Goal: Check status: Check status

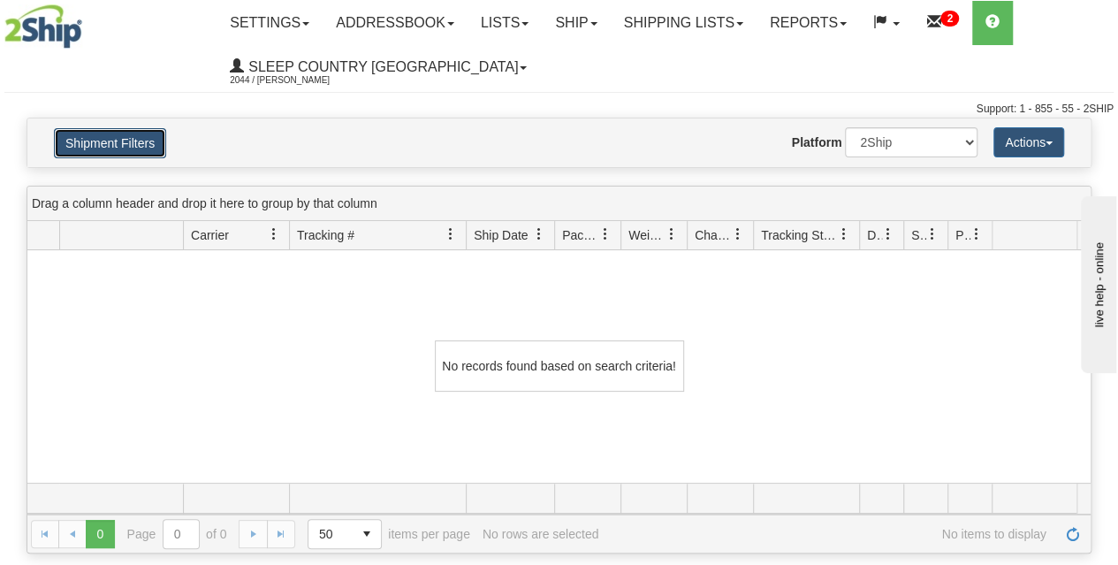
click at [134, 141] on button "Shipment Filters" at bounding box center [110, 143] width 112 height 30
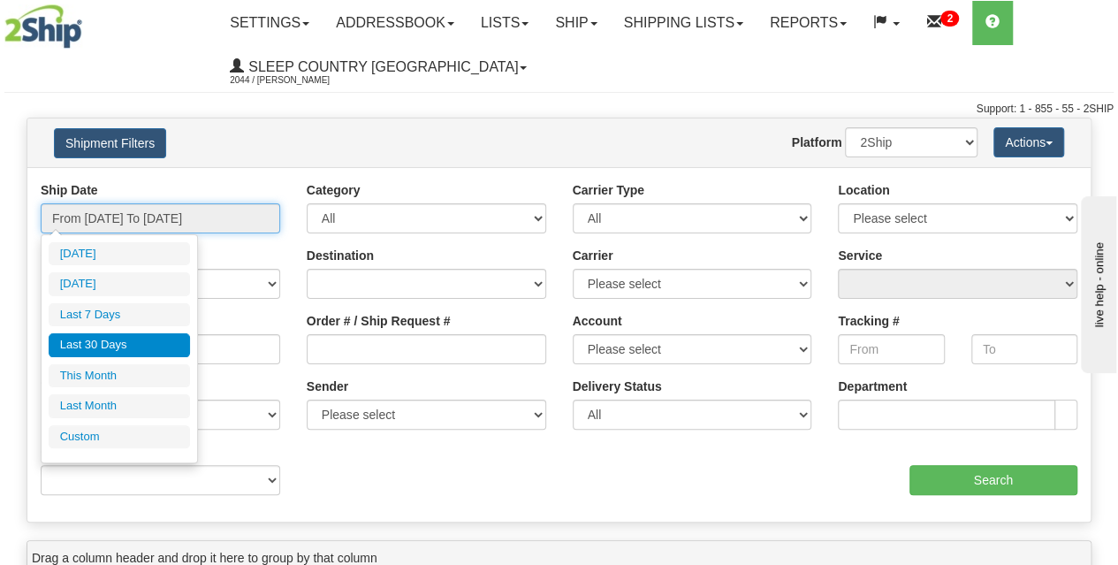
click at [116, 222] on input "From 09/07/2025 To 10/06/2025" at bounding box center [161, 218] width 240 height 30
click at [118, 340] on li "Last 30 Days" at bounding box center [119, 345] width 141 height 24
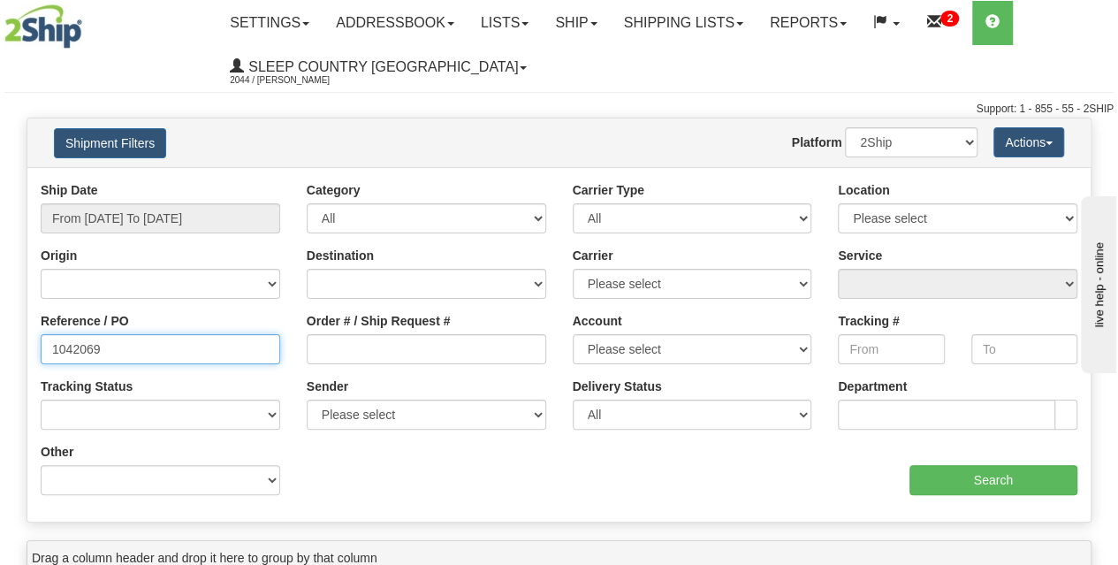
drag, startPoint x: 140, startPoint y: 353, endPoint x: 27, endPoint y: 348, distance: 113.3
click at [28, 351] on div "Reference / PO 1042069" at bounding box center [160, 344] width 266 height 65
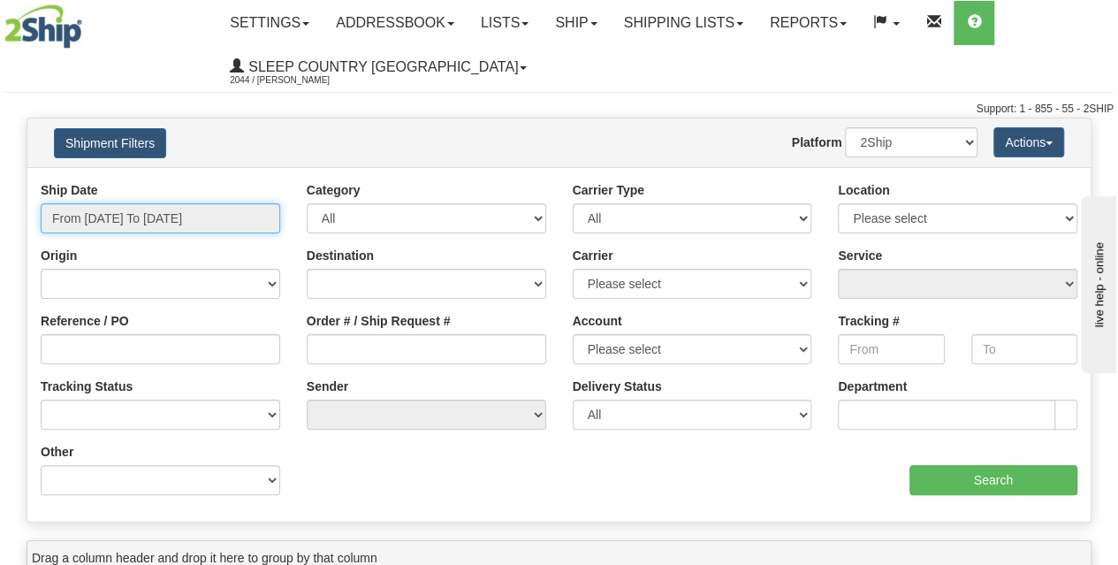
drag, startPoint x: 0, startPoint y: 0, endPoint x: 156, endPoint y: 210, distance: 262.2
click at [160, 210] on input "From [DATE] To [DATE]" at bounding box center [161, 218] width 240 height 30
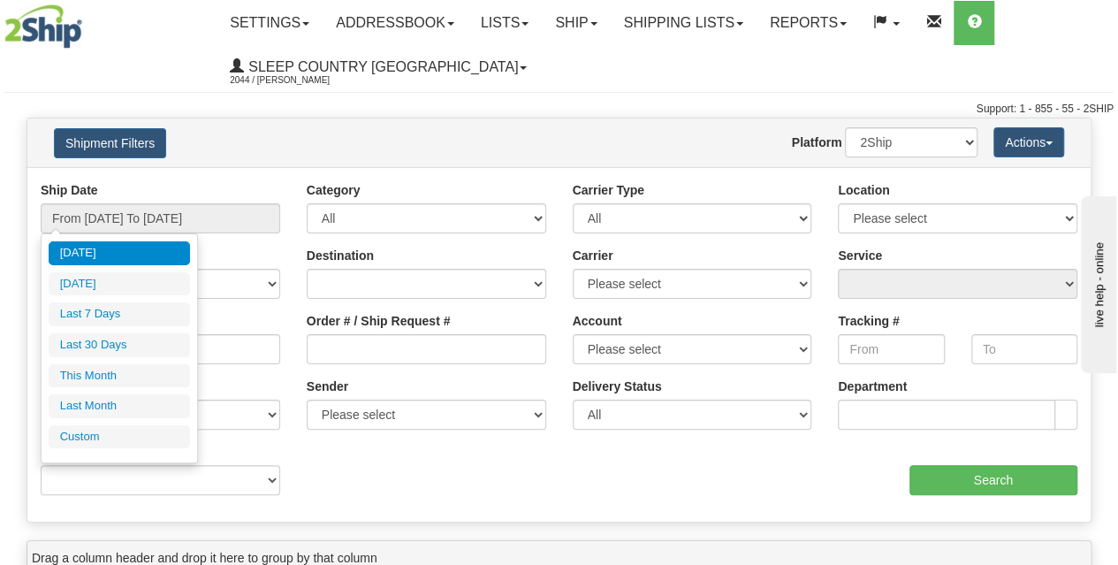
click at [106, 343] on li "Last 30 Days" at bounding box center [119, 345] width 141 height 24
type input "From [DATE] To [DATE]"
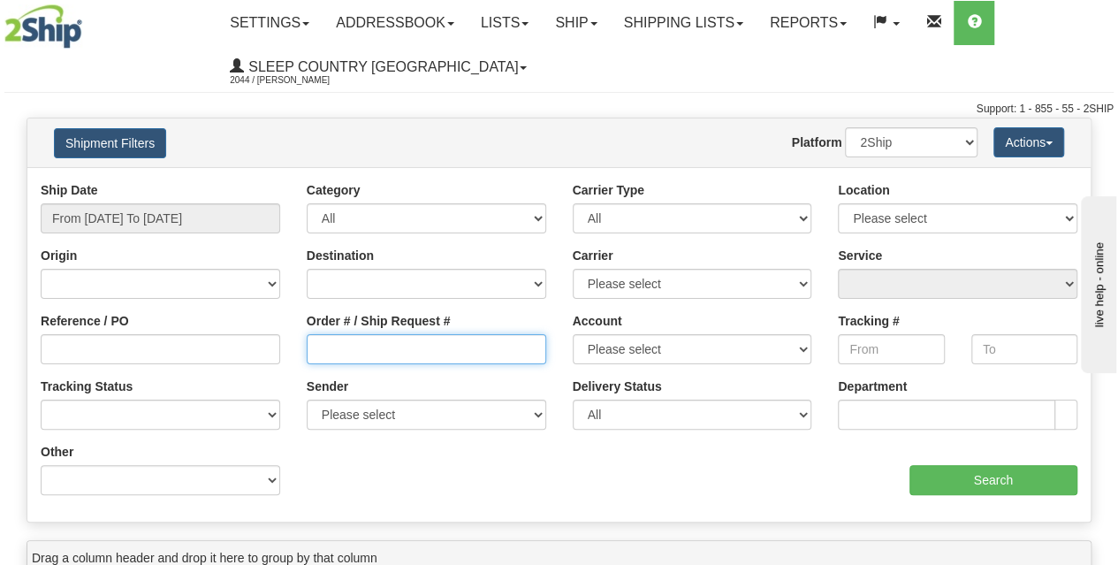
click at [357, 340] on input "Order # / Ship Request #" at bounding box center [427, 349] width 240 height 30
paste input "9002I133726"
type input "9002I133726"
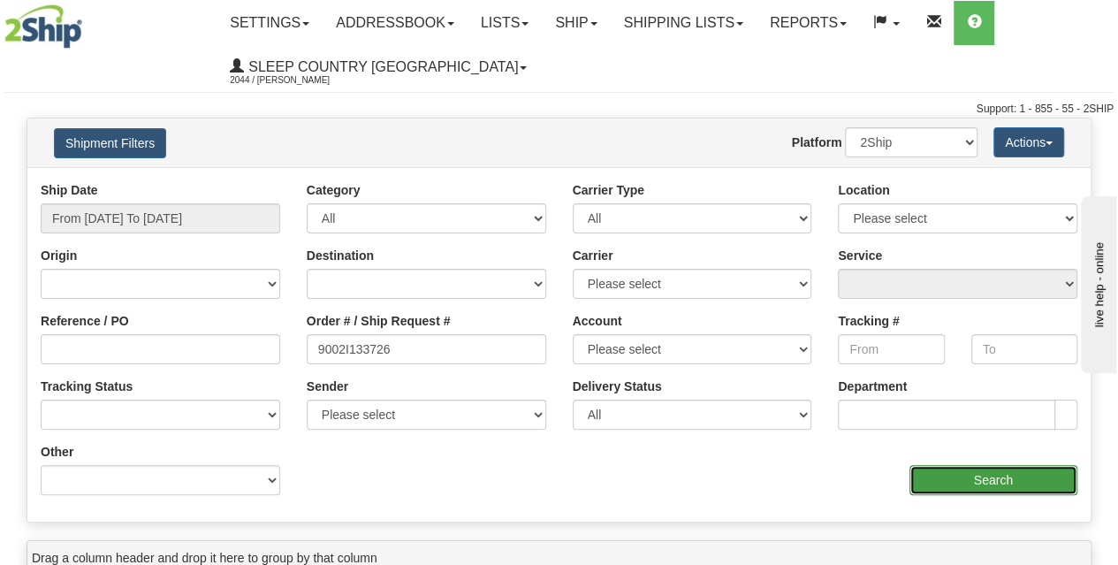
click at [992, 482] on input "Search" at bounding box center [994, 480] width 169 height 30
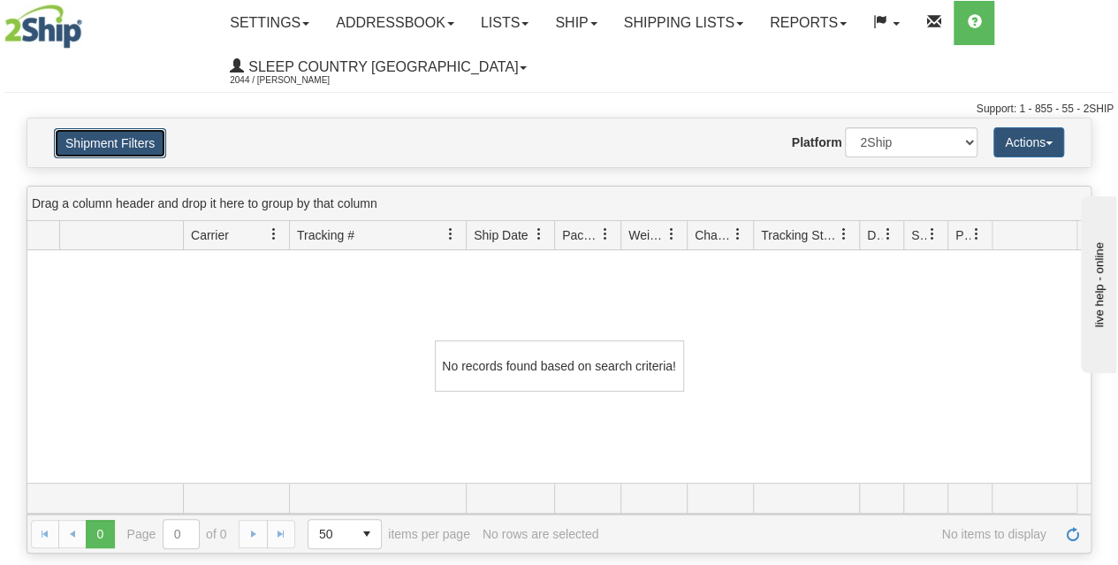
click at [135, 142] on button "Shipment Filters" at bounding box center [110, 143] width 112 height 30
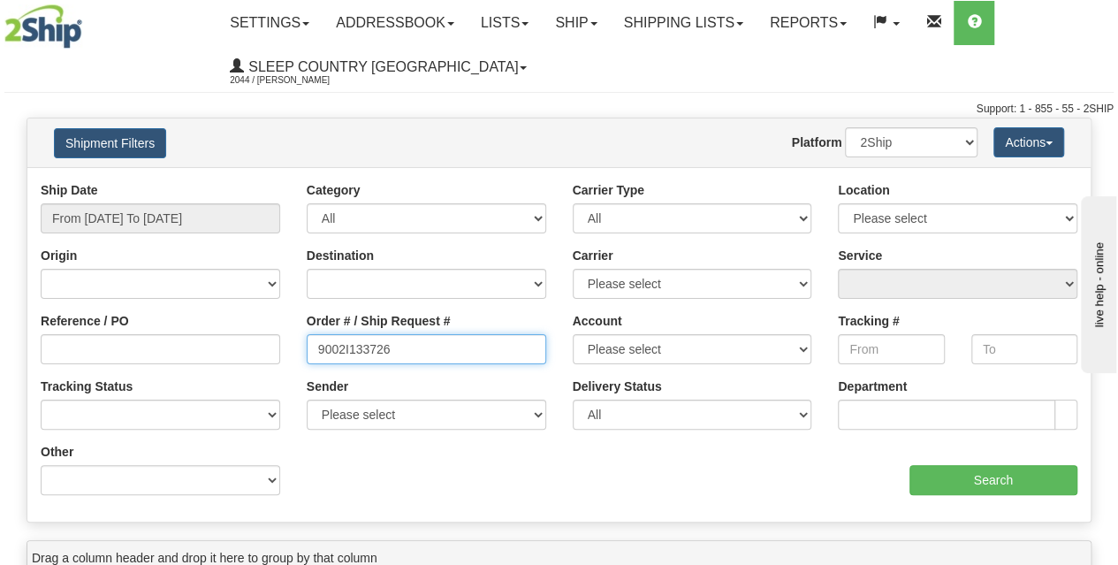
drag, startPoint x: 435, startPoint y: 352, endPoint x: 238, endPoint y: 360, distance: 197.3
click at [238, 181] on div "Reference / PO Order # / Ship Request # 9002I133726 Account Please select [GEOG…" at bounding box center [559, 181] width 1064 height 0
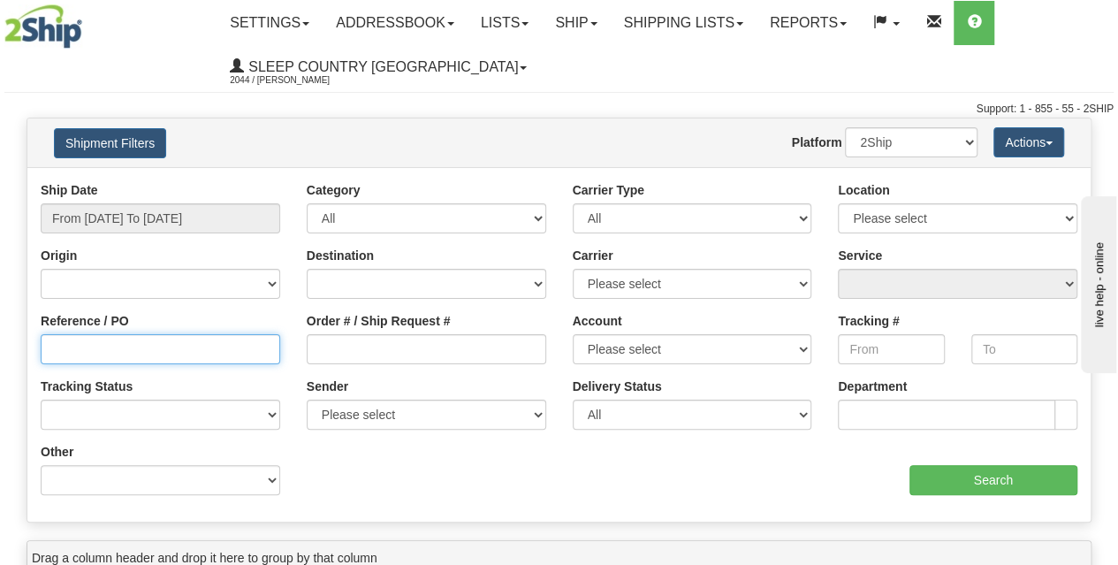
click at [118, 353] on input "Reference / PO" at bounding box center [161, 349] width 240 height 30
paste input "3011471"
type input "3011471"
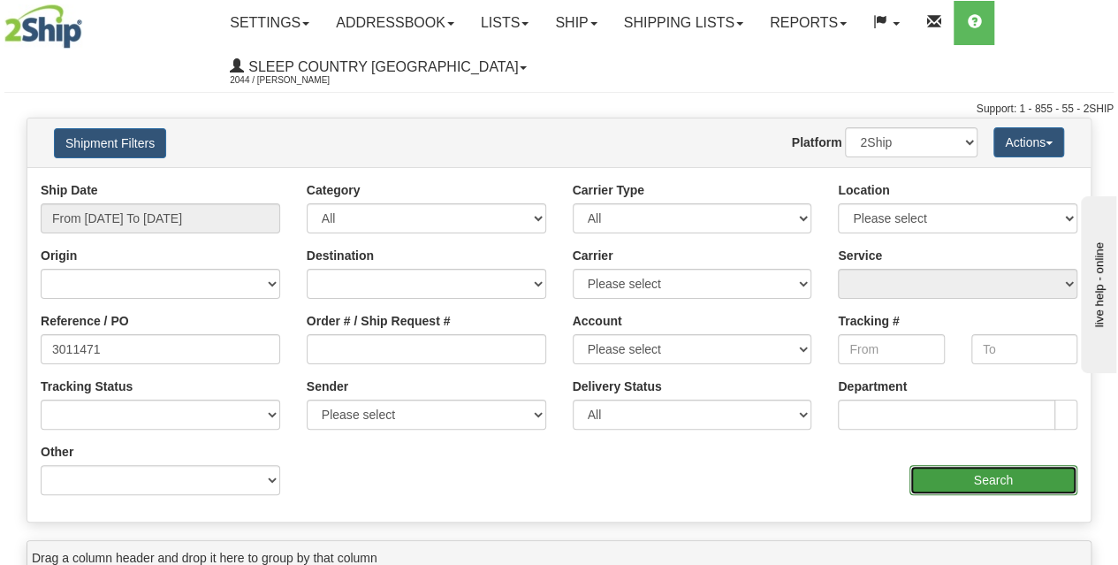
click at [956, 469] on input "Search" at bounding box center [994, 480] width 169 height 30
